Goal: Task Accomplishment & Management: Complete application form

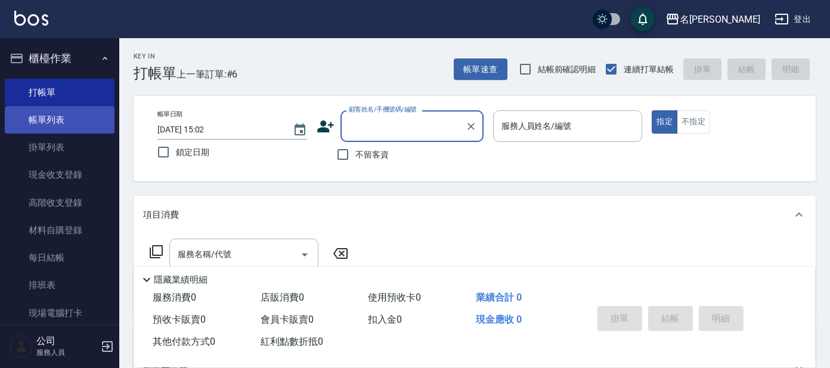
scroll to position [74, 0]
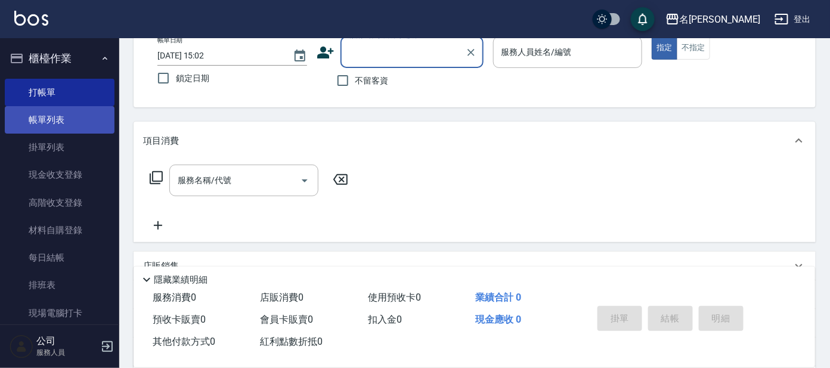
drag, startPoint x: 0, startPoint y: 0, endPoint x: 73, endPoint y: 107, distance: 129.2
click at [73, 121] on link "帳單列表" at bounding box center [60, 119] width 110 height 27
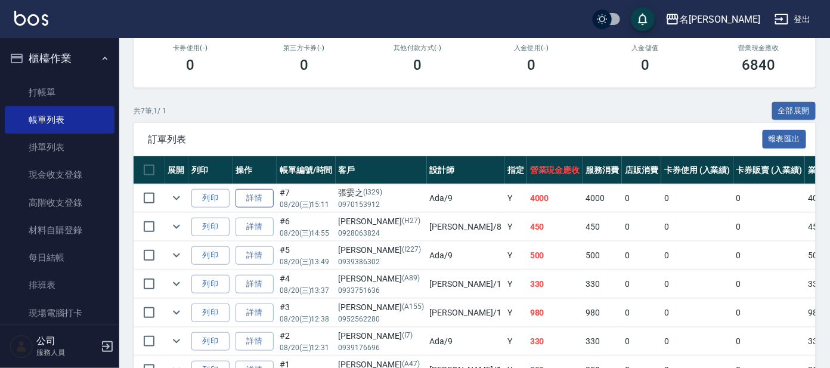
scroll to position [286, 0]
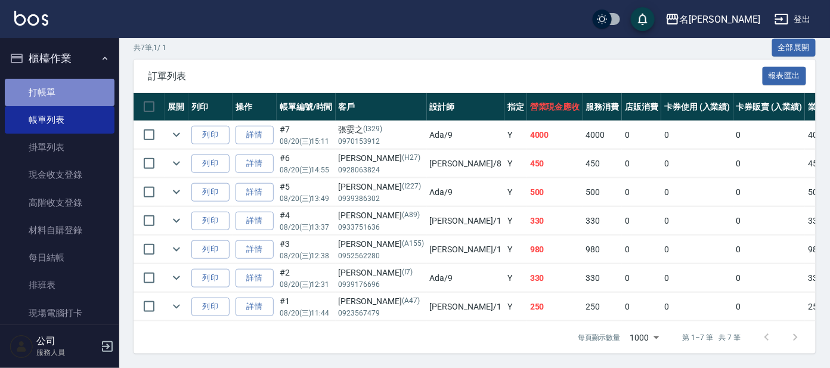
click at [67, 93] on link "打帳單" at bounding box center [60, 92] width 110 height 27
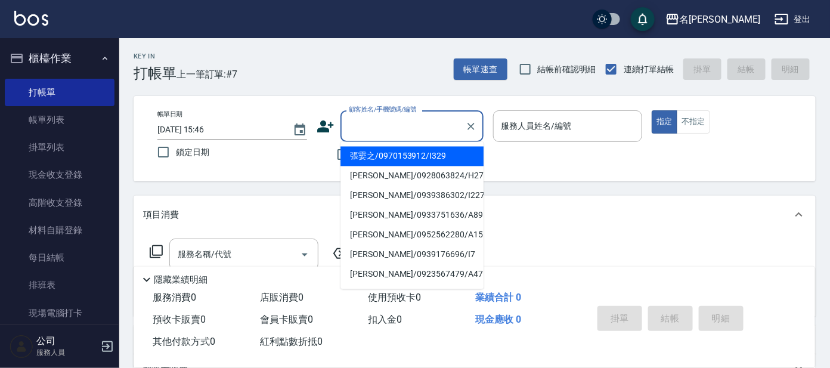
click at [451, 120] on input "顧客姓名/手機號碼/編號" at bounding box center [403, 126] width 115 height 21
click at [395, 103] on div "帳單日期 [DATE] 15:46 鎖定日期 顧客姓名/手機號碼/編號 顧客姓名/手機號碼/編號 不留客資 服務人員姓名/編號 服務人員姓名/編號 指定 不指定" at bounding box center [475, 138] width 682 height 85
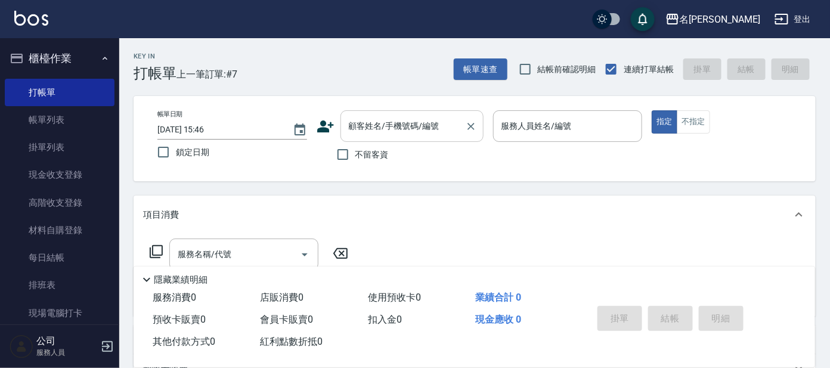
click at [386, 111] on div "顧客姓名/手機號碼/編號" at bounding box center [412, 126] width 143 height 32
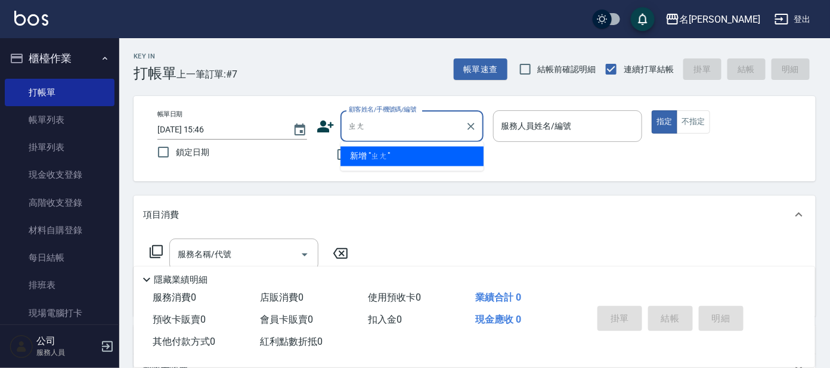
type input "張"
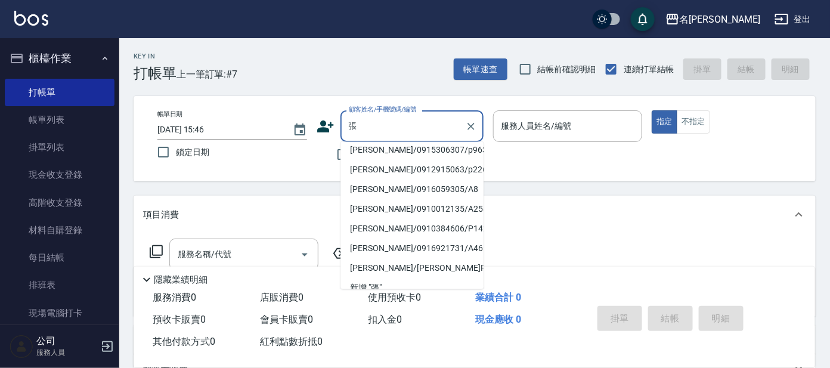
scroll to position [5, 0]
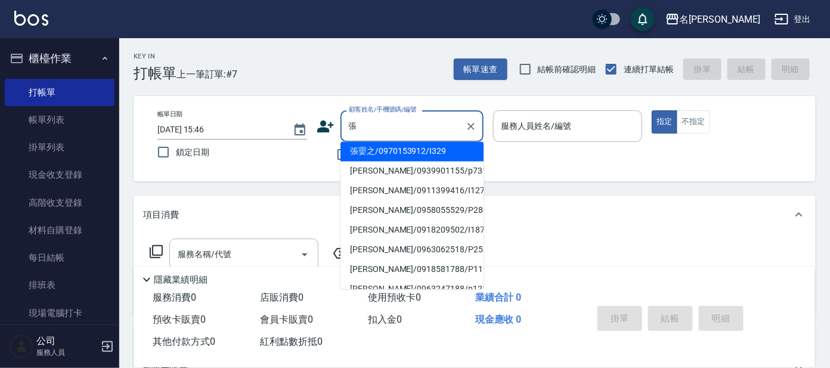
drag, startPoint x: 383, startPoint y: 119, endPoint x: 264, endPoint y: 120, distance: 119.3
click at [264, 120] on div "帳單日期 [DATE] 15:46 鎖定日期 顧客姓名/手機號碼/編號 張 顧客姓名/手機號碼/編號 不留客資 服務人員姓名/編號 服務人員姓名/編號 指定 …" at bounding box center [475, 138] width 654 height 57
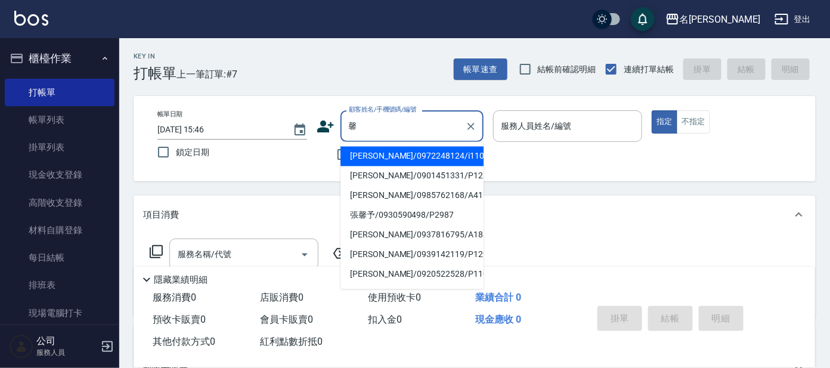
click at [388, 214] on li "張馨予/0930590498/P2987" at bounding box center [412, 216] width 143 height 20
type input "張馨予/0930590498/P2987"
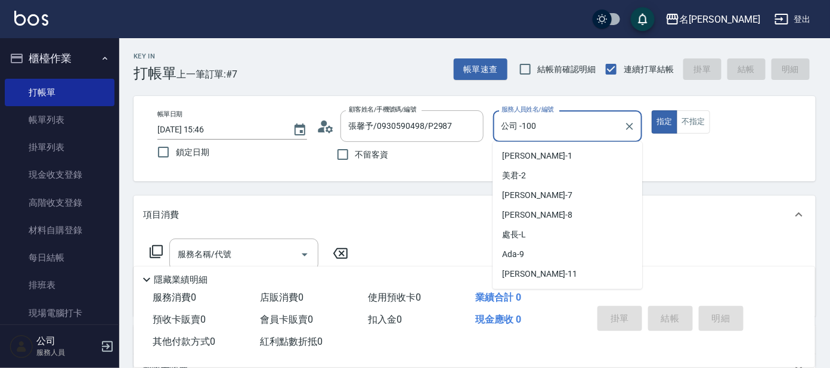
click at [560, 120] on input "公司 -100" at bounding box center [559, 126] width 121 height 21
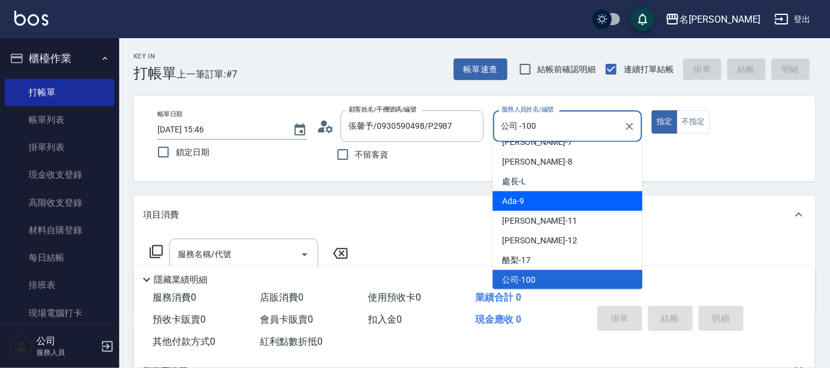
click at [546, 197] on div "Ada -9" at bounding box center [568, 201] width 150 height 20
type input "Ada-9"
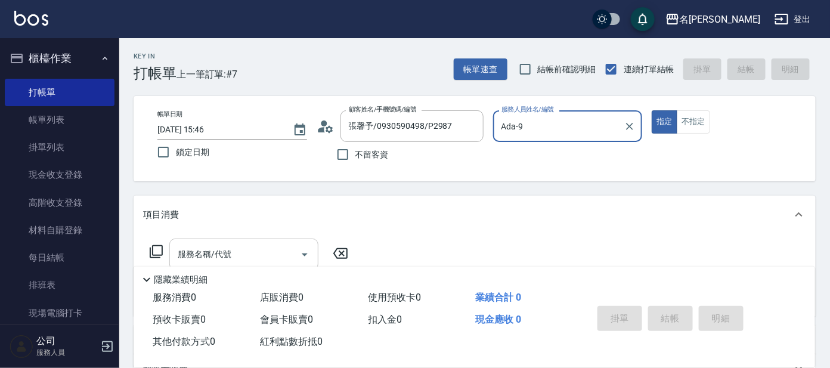
click at [244, 253] on input "服務名稱/代號" at bounding box center [235, 254] width 120 height 21
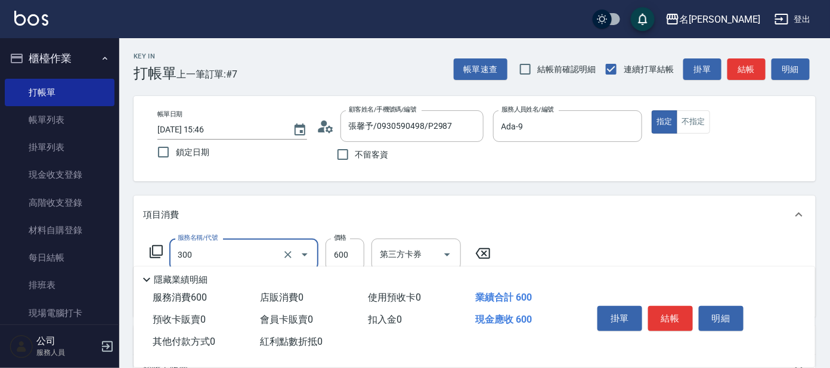
type input "剪髮 講師級設計師(300)"
type input "舒壓+洗髮+養髮(518)"
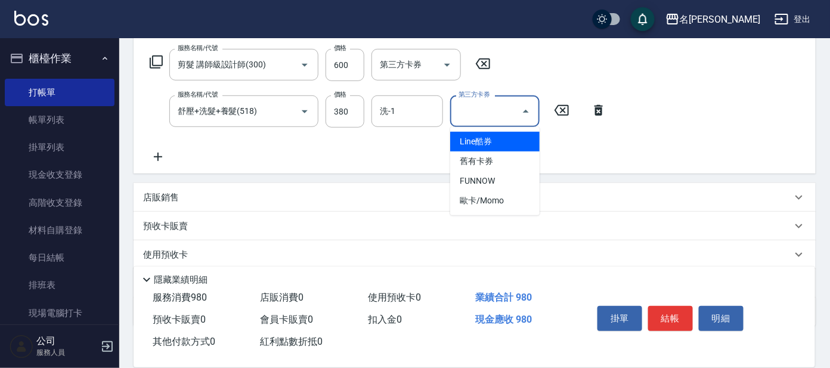
scroll to position [110, 0]
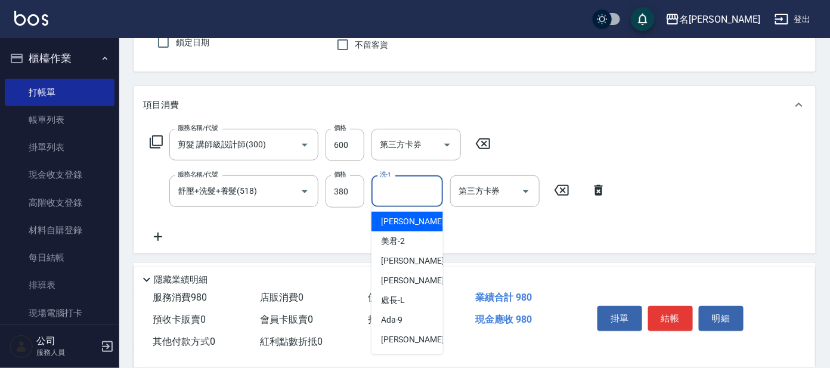
click at [405, 200] on input "洗-1" at bounding box center [407, 191] width 61 height 21
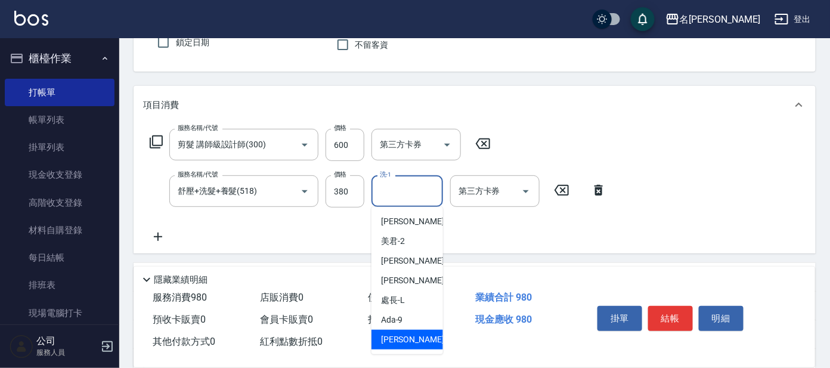
click at [407, 334] on span "[PERSON_NAME] -11" at bounding box center [418, 339] width 75 height 13
type input "[PERSON_NAME]-11"
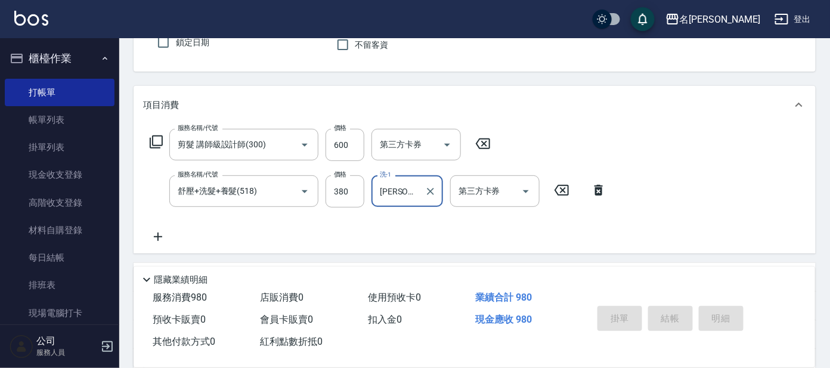
type input "[DATE] 15:49"
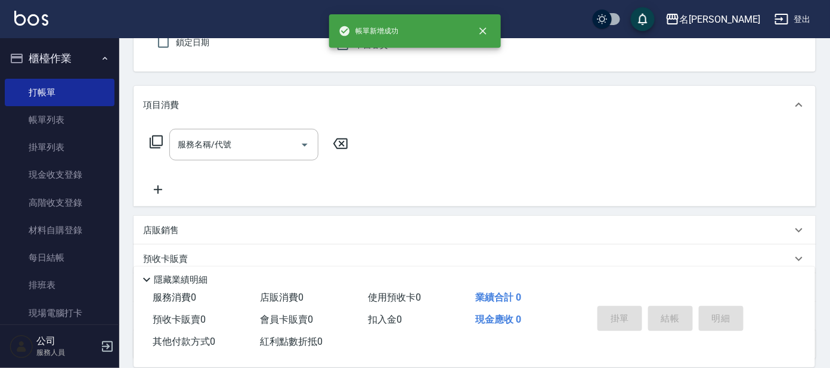
scroll to position [35, 0]
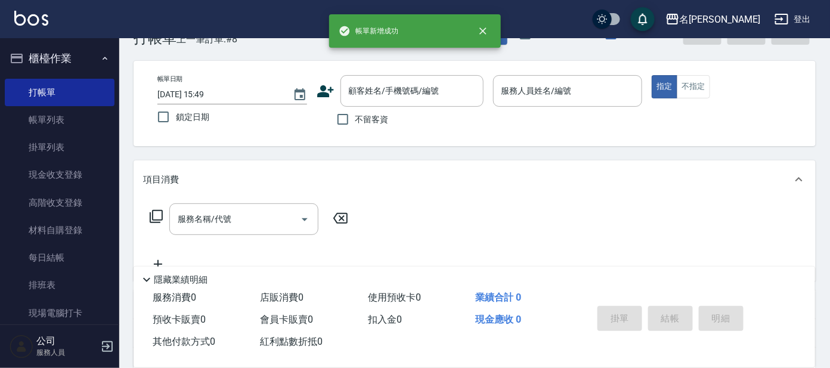
click at [409, 108] on div "不留客資" at bounding box center [400, 119] width 167 height 25
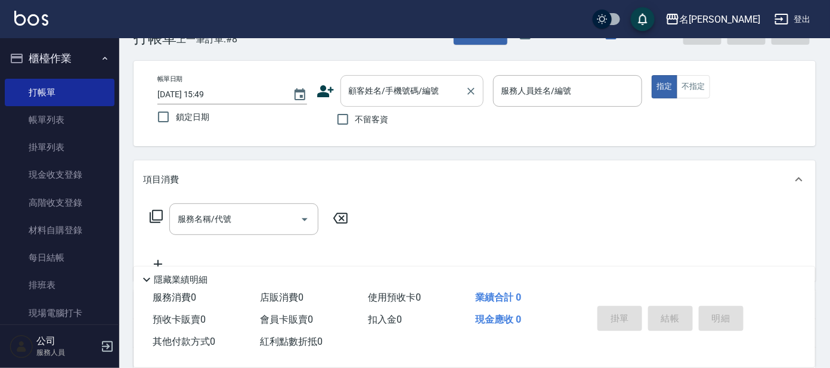
click at [410, 92] on input "顧客姓名/手機號碼/編號" at bounding box center [403, 91] width 115 height 21
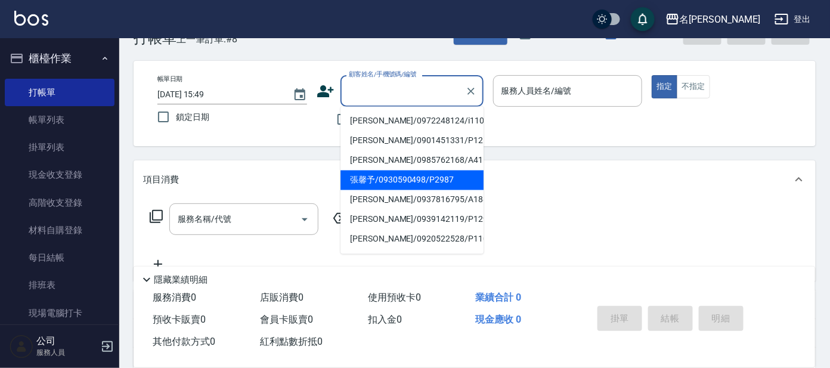
click at [416, 177] on li "張馨予/0930590498/P2987" at bounding box center [412, 181] width 143 height 20
type input "張馨予/0930590498/P2987"
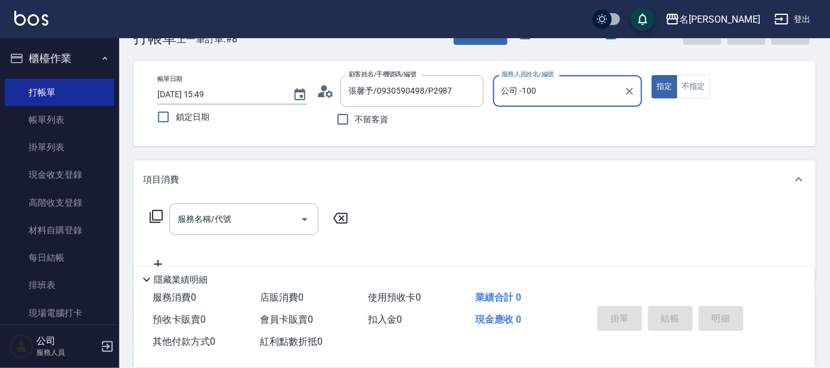
click at [542, 96] on input "公司 -100" at bounding box center [559, 91] width 121 height 21
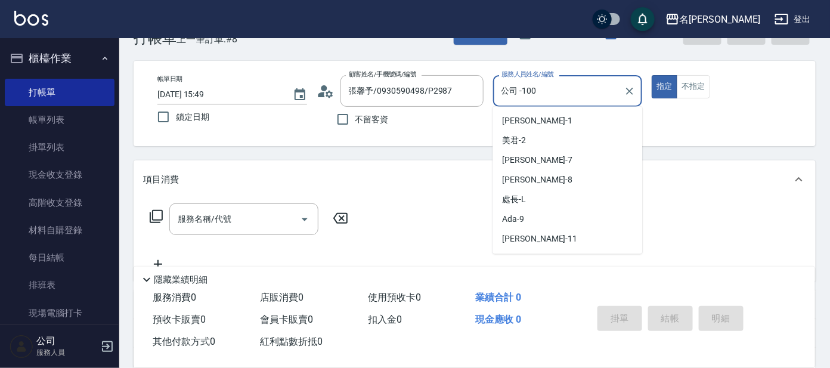
scroll to position [54, 0]
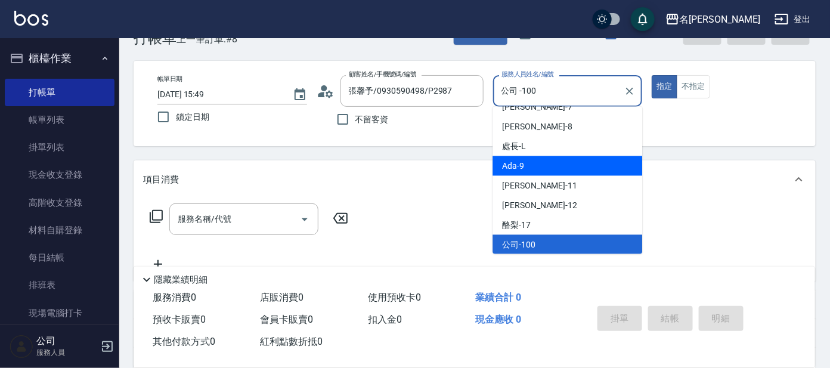
click at [543, 160] on div "Ada -9" at bounding box center [568, 166] width 150 height 20
type input "Ada-9"
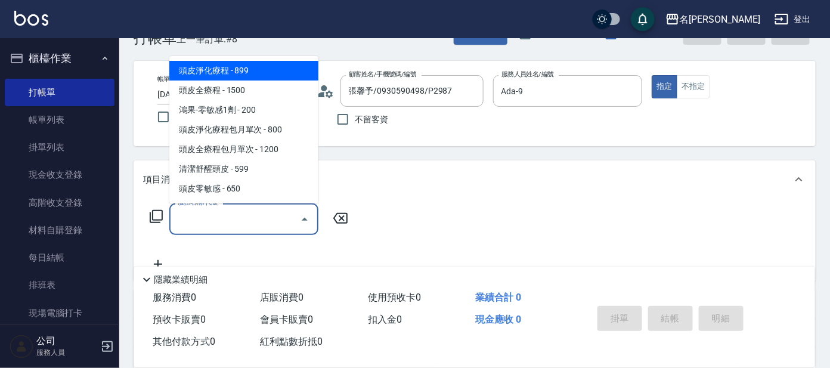
click at [224, 215] on input "服務名稱/代號" at bounding box center [235, 219] width 120 height 21
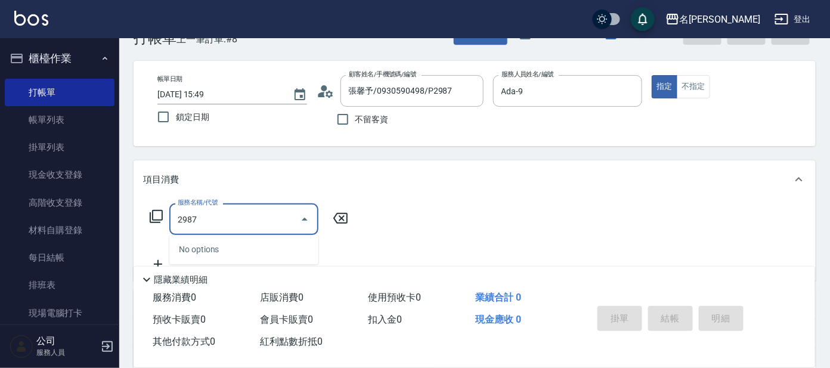
type input "2987"
click at [160, 213] on icon at bounding box center [156, 216] width 14 height 14
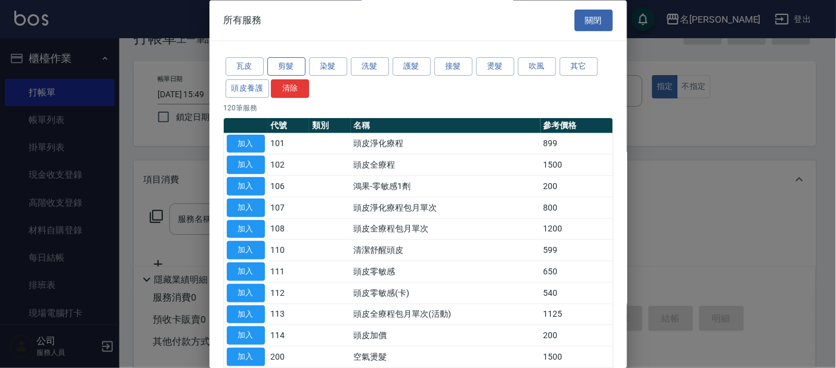
drag, startPoint x: 290, startPoint y: 59, endPoint x: 281, endPoint y: 66, distance: 10.6
click at [289, 60] on button "剪髮" at bounding box center [286, 67] width 38 height 18
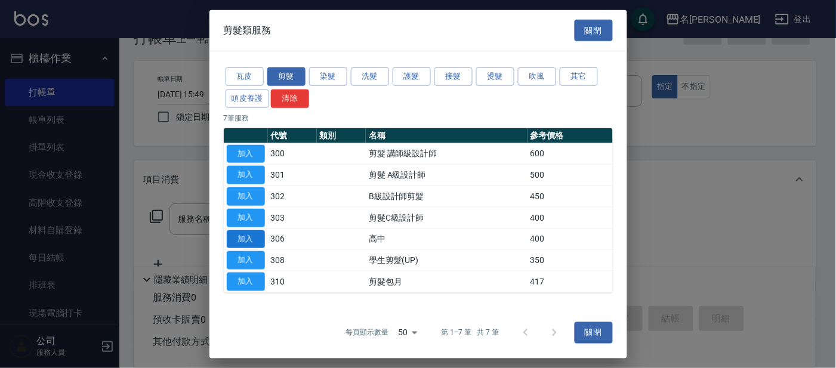
drag, startPoint x: 252, startPoint y: 239, endPoint x: 226, endPoint y: 239, distance: 26.2
click at [248, 239] on button "加入" at bounding box center [246, 239] width 38 height 18
type input "高中(306)"
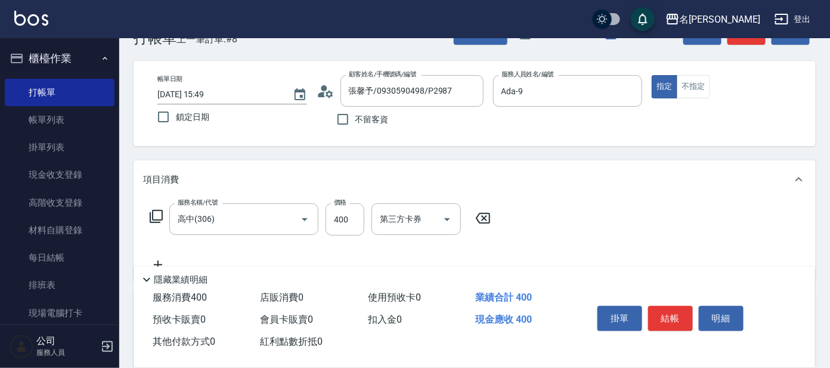
click at [159, 258] on icon at bounding box center [158, 265] width 30 height 14
click at [208, 252] on label "服務名稱/代號" at bounding box center [198, 249] width 40 height 9
click at [208, 255] on input "服務名稱/代號" at bounding box center [235, 265] width 120 height 21
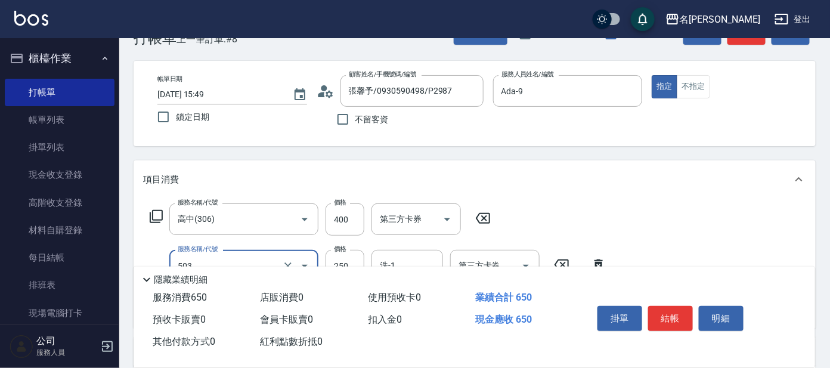
type input "洗髮(兒童)(503)"
type input "280"
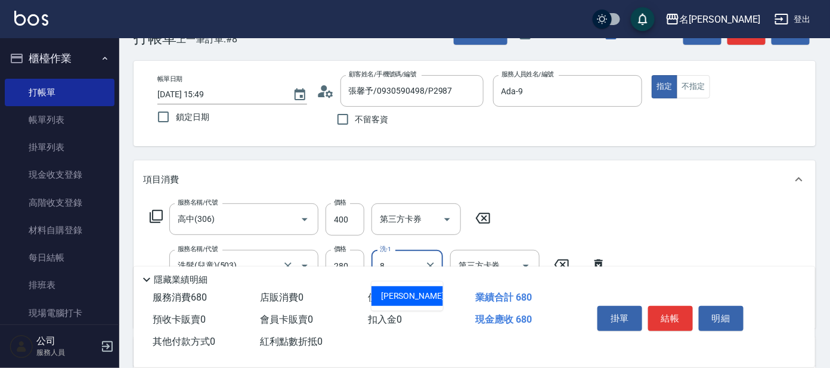
type input "[PERSON_NAME]-8"
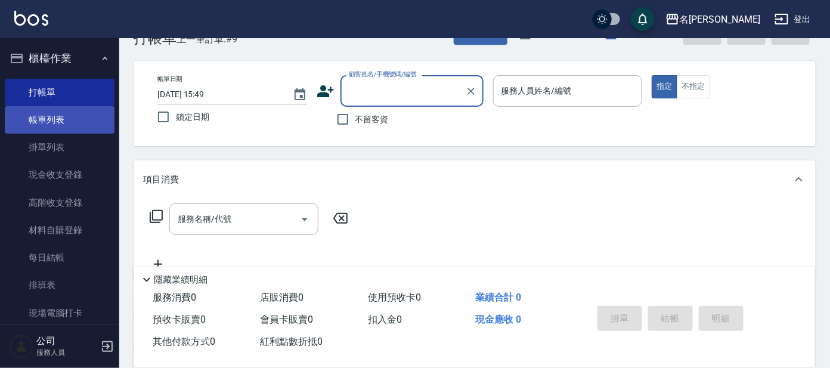
click at [58, 107] on link "帳單列表" at bounding box center [60, 119] width 110 height 27
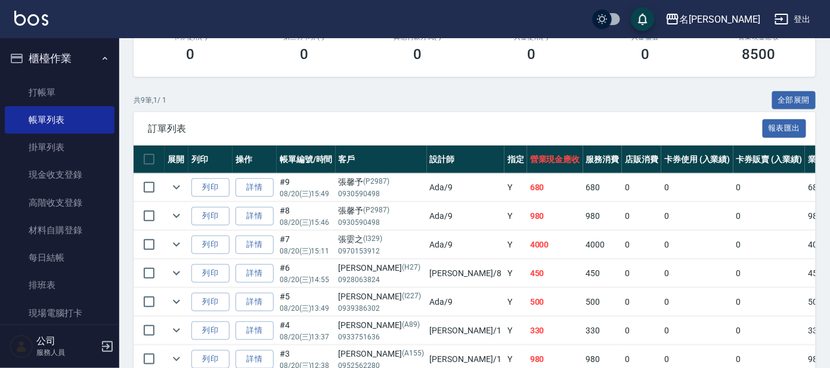
scroll to position [298, 0]
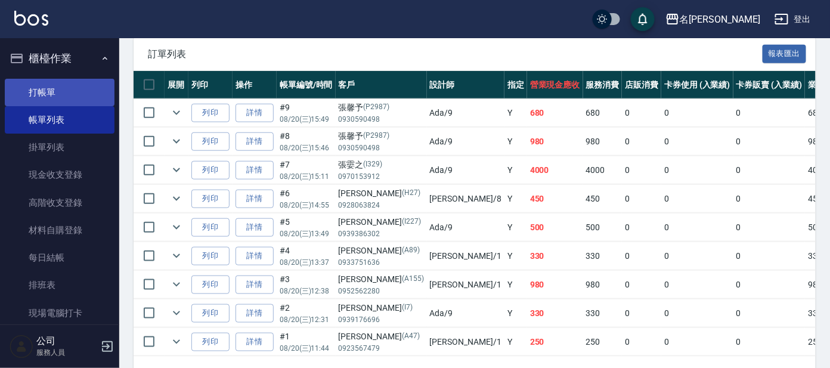
click at [32, 95] on link "打帳單" at bounding box center [60, 92] width 110 height 27
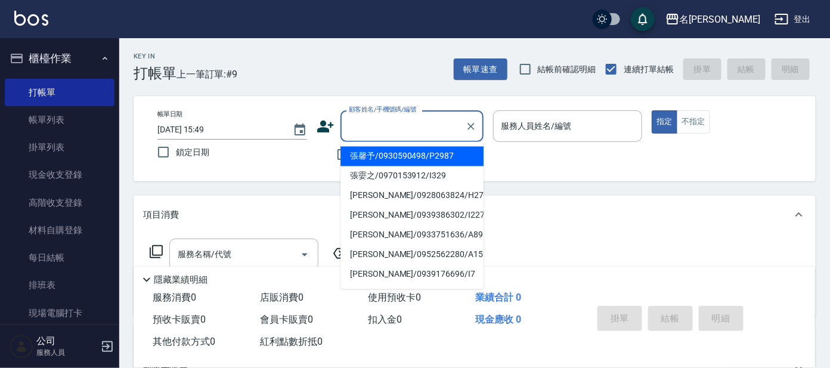
click at [412, 129] on input "顧客姓名/手機號碼/編號" at bounding box center [403, 126] width 115 height 21
type input "ㄛ"
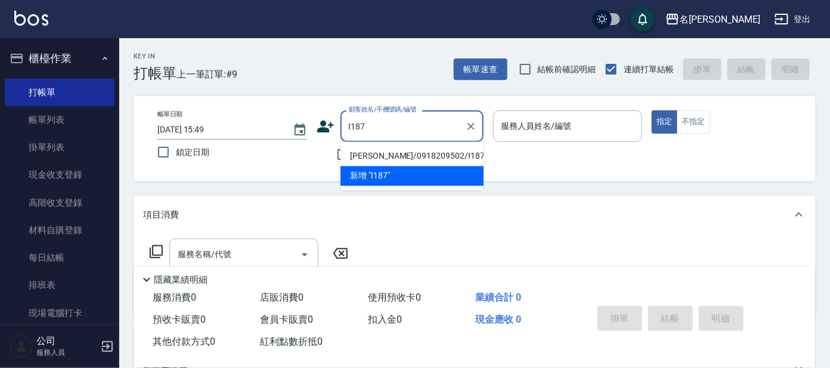
click at [404, 153] on li "[PERSON_NAME]/0918209502/I187" at bounding box center [412, 157] width 143 height 20
type input "[PERSON_NAME]/0918209502/I187"
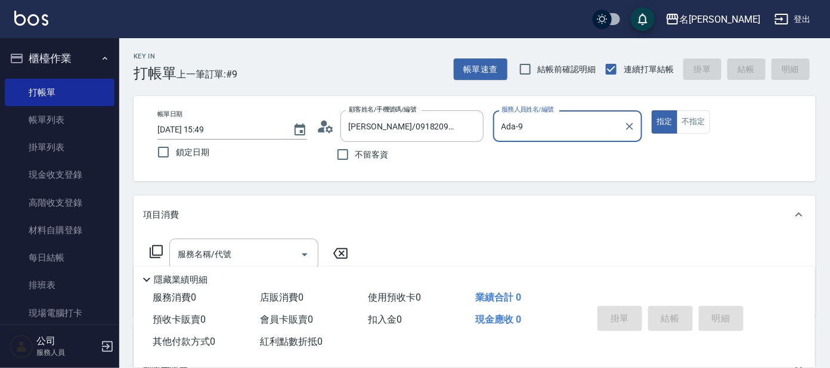
type input "Ada-9"
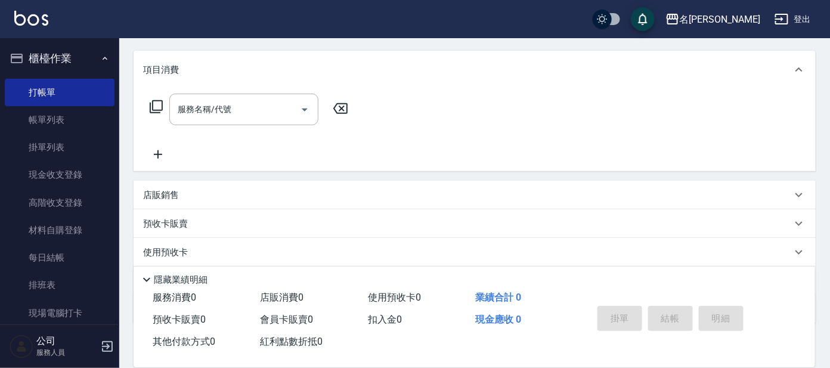
scroll to position [148, 0]
click at [158, 104] on icon at bounding box center [156, 103] width 14 height 14
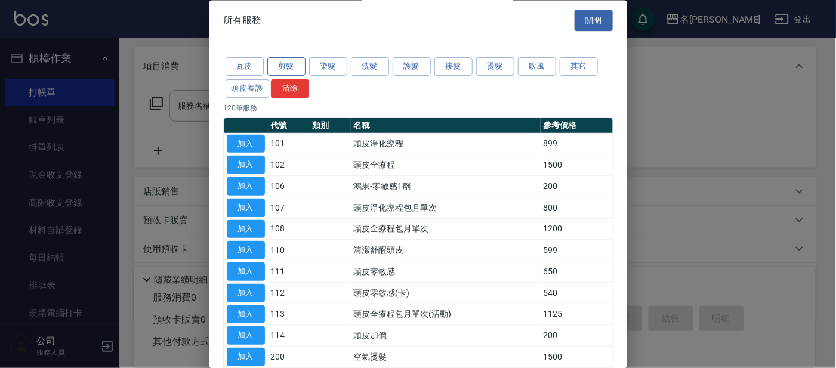
click at [287, 64] on button "剪髮" at bounding box center [286, 67] width 38 height 18
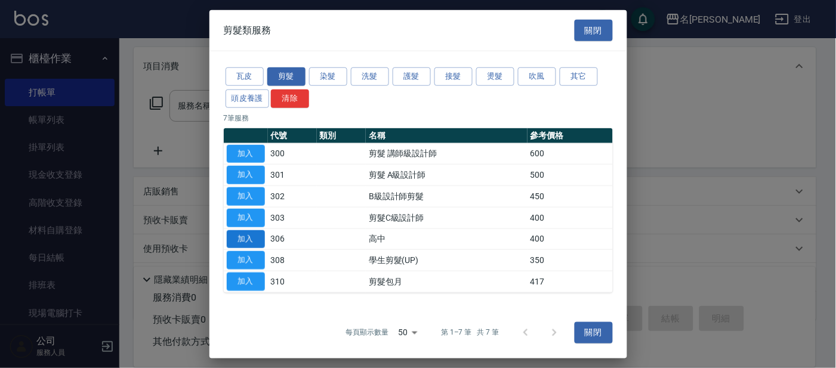
click at [238, 237] on button "加入" at bounding box center [246, 239] width 38 height 18
type input "高中(306)"
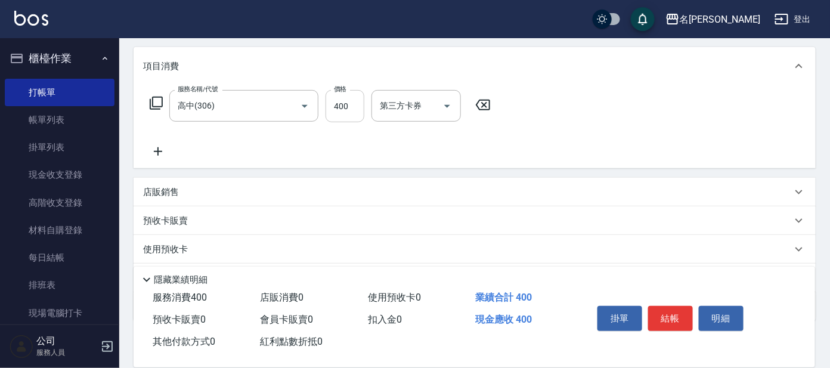
click at [351, 106] on input "400" at bounding box center [345, 106] width 39 height 32
type input "450"
click at [287, 168] on div "項目消費 服務名稱/代號 高中(306) 服務名稱/代號 價格 450 價格 第三方卡券 第三方卡券 店販銷售 服務人員姓名/編號 服務人員姓名/編號 商品代…" at bounding box center [475, 184] width 682 height 274
click at [160, 106] on icon at bounding box center [156, 103] width 13 height 13
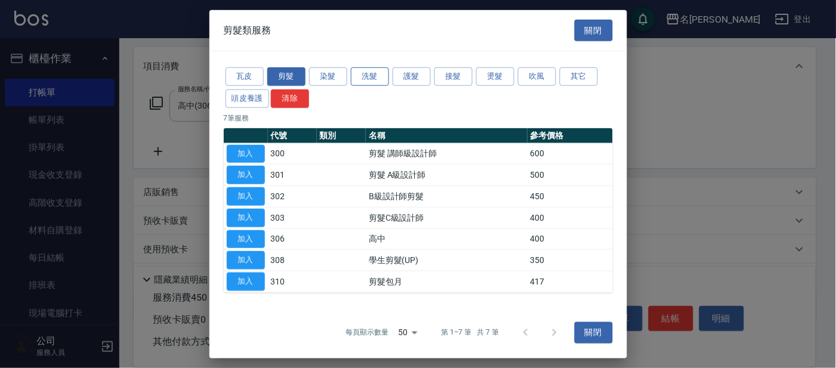
click at [367, 76] on button "洗髮" at bounding box center [370, 76] width 38 height 18
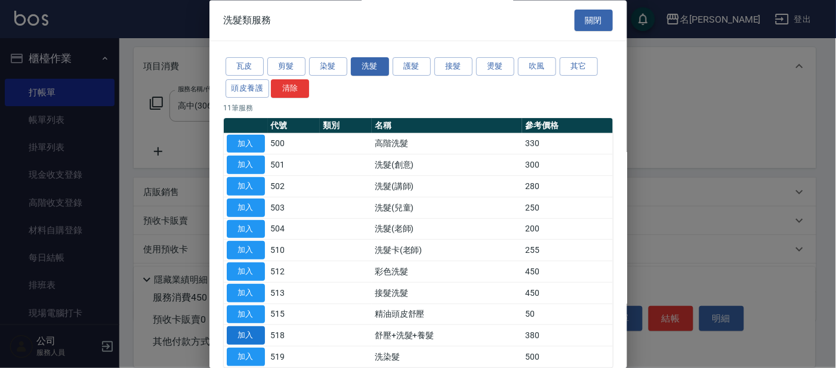
click at [256, 328] on button "加入" at bounding box center [246, 336] width 38 height 18
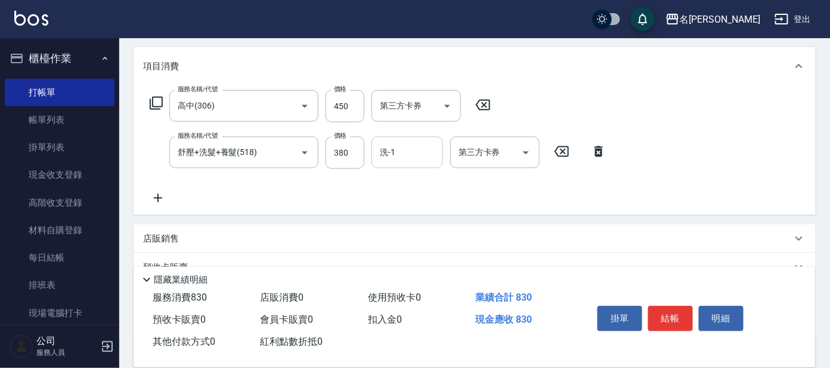
click at [393, 154] on input "洗-1" at bounding box center [407, 152] width 61 height 21
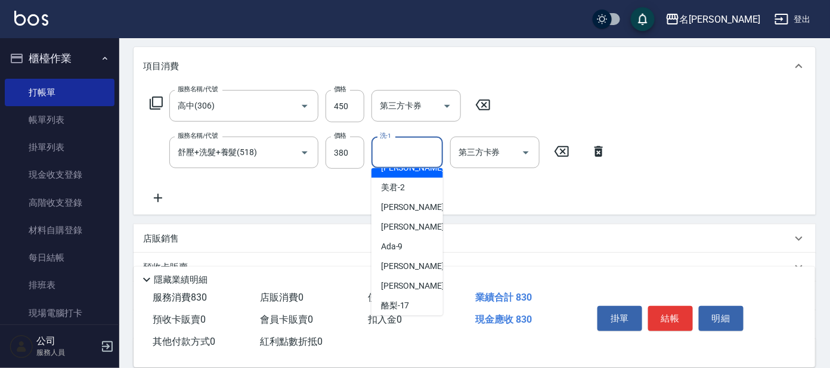
scroll to position [59, 0]
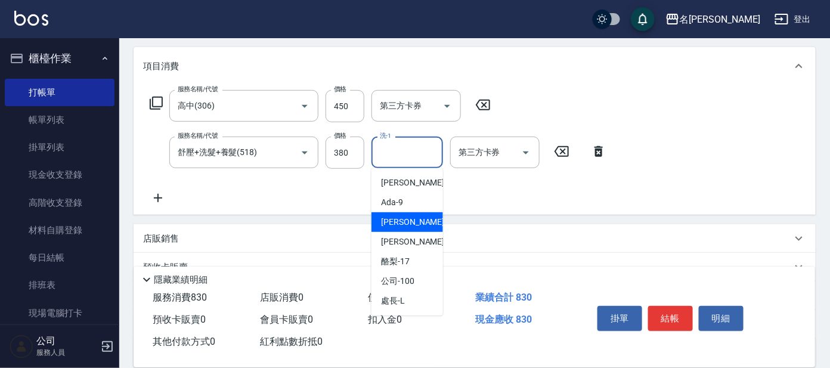
click at [407, 216] on span "[PERSON_NAME] -11" at bounding box center [418, 222] width 75 height 13
type input "[PERSON_NAME]-11"
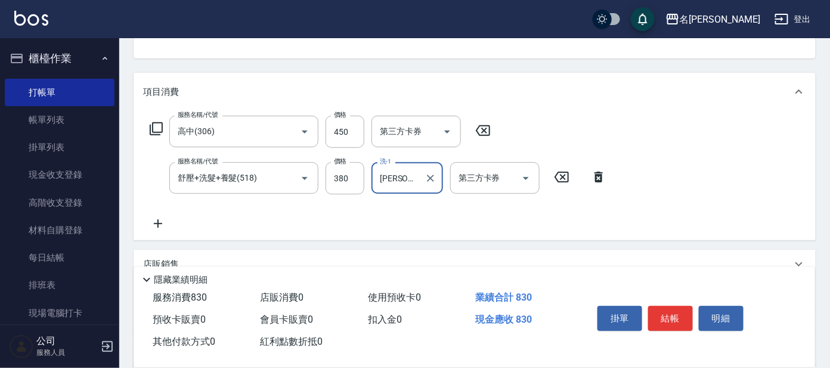
scroll to position [148, 0]
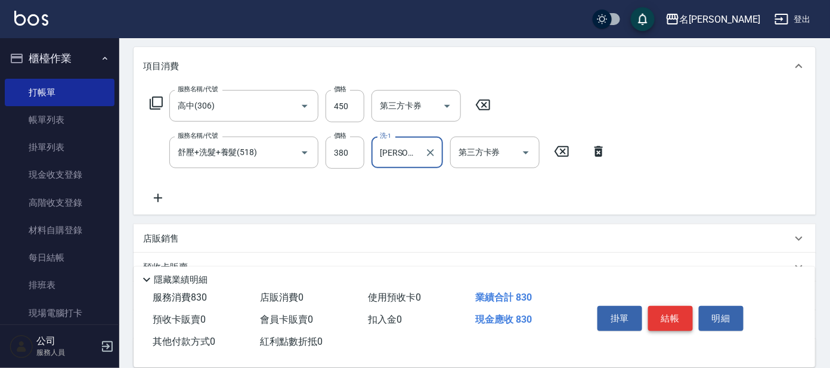
click at [670, 311] on button "結帳" at bounding box center [670, 318] width 45 height 25
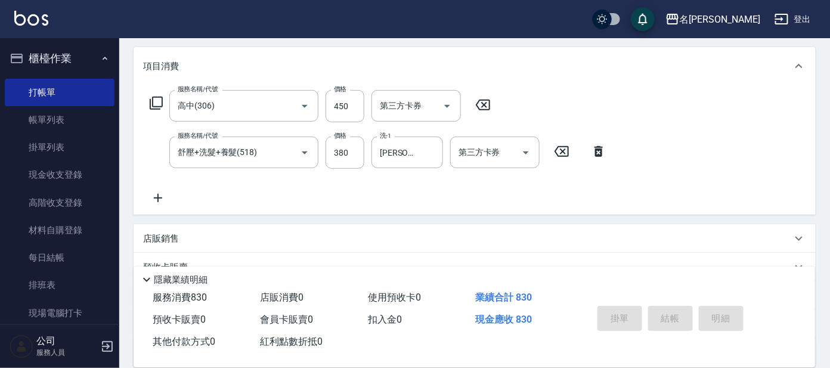
type input "[DATE] 16:17"
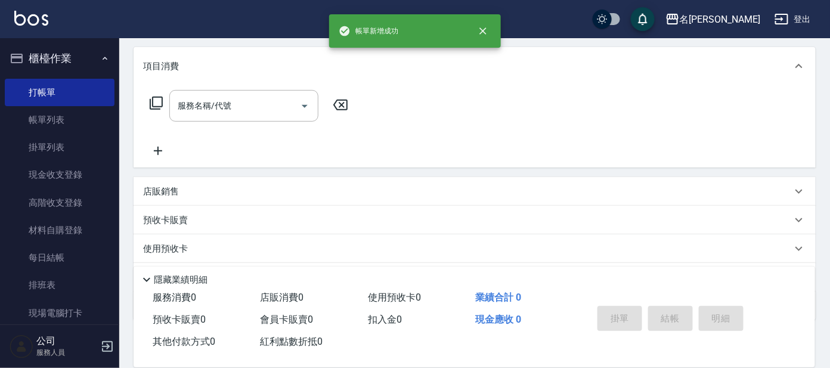
scroll to position [0, 0]
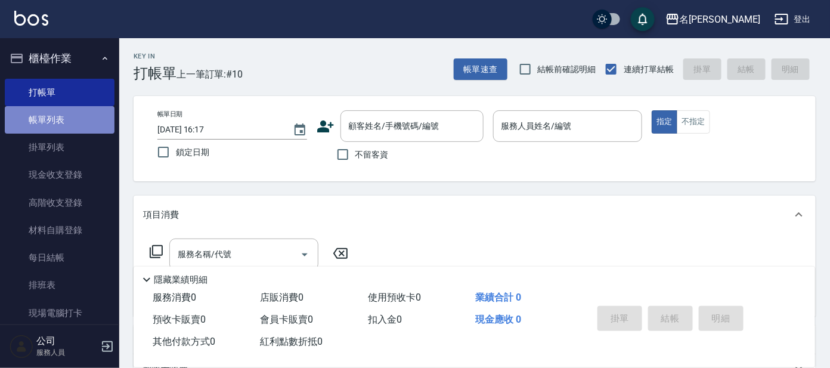
click at [91, 112] on link "帳單列表" at bounding box center [60, 119] width 110 height 27
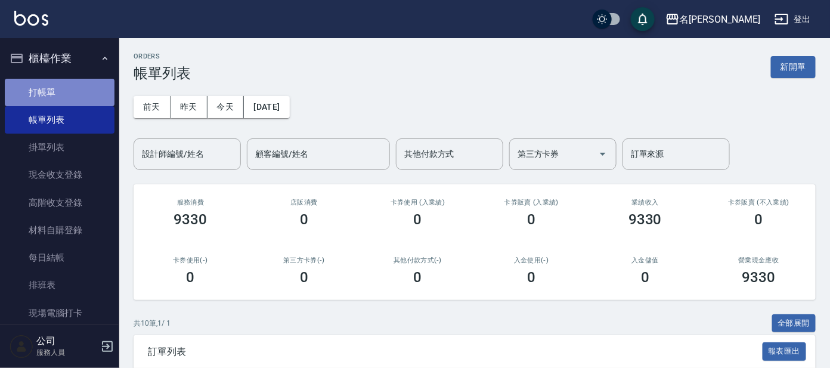
click at [72, 79] on link "打帳單" at bounding box center [60, 92] width 110 height 27
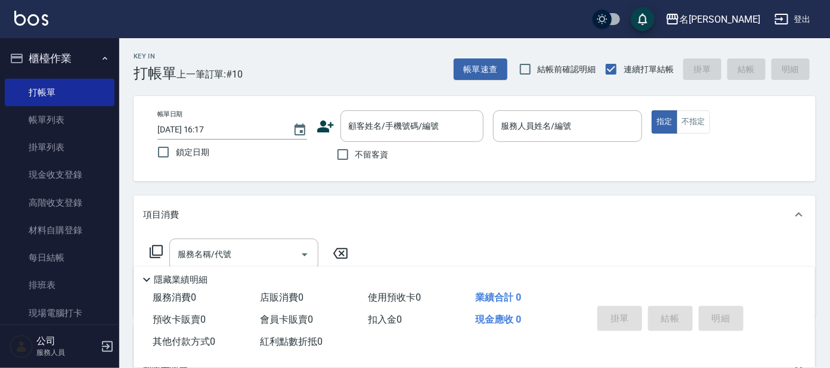
drag, startPoint x: 838, startPoint y: 395, endPoint x: 838, endPoint y: -78, distance: 472.3
